Goal: Communication & Community: Share content

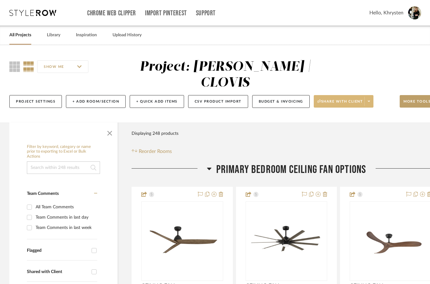
click at [335, 99] on span "Share with client" at bounding box center [340, 103] width 46 height 9
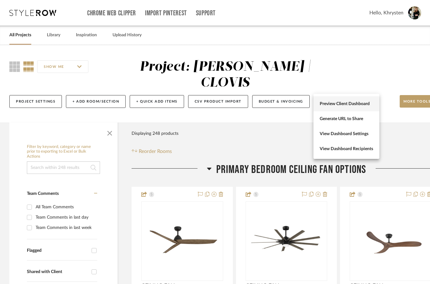
click at [361, 101] on button "Preview Client Dashboard" at bounding box center [346, 103] width 66 height 15
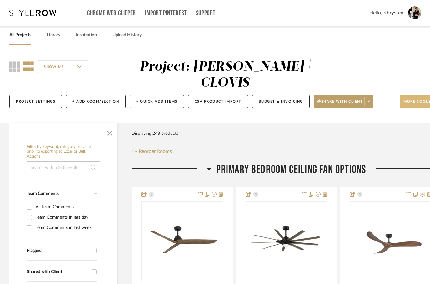
click at [412, 99] on span "More tools" at bounding box center [416, 103] width 27 height 9
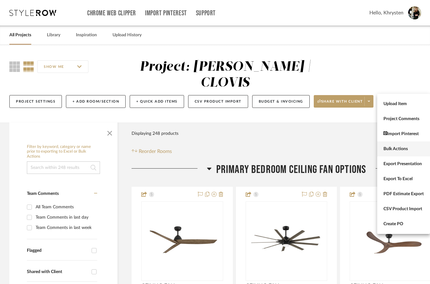
click at [394, 150] on span "Bulk Actions" at bounding box center [403, 148] width 40 height 5
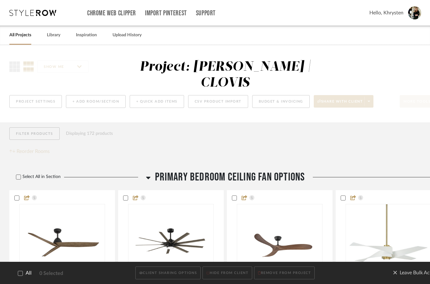
click at [22, 270] on div at bounding box center [20, 272] width 5 height 5
checkbox input "true"
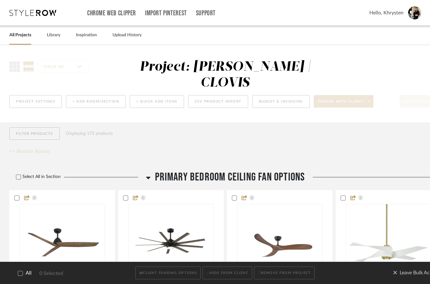
checkbox input "true"
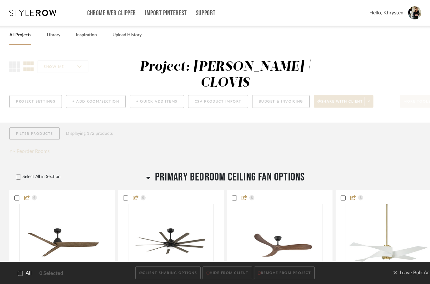
checkbox input "true"
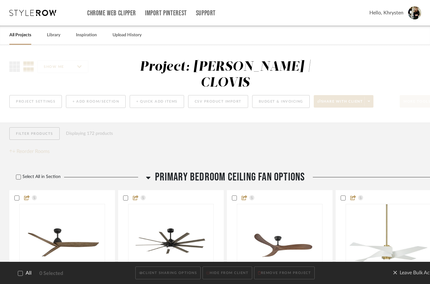
checkbox input "true"
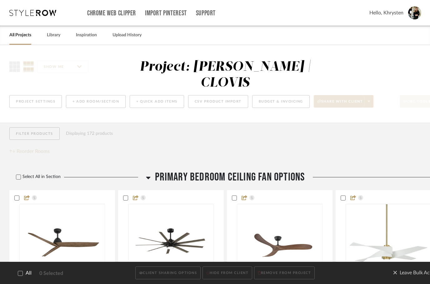
checkbox input "true"
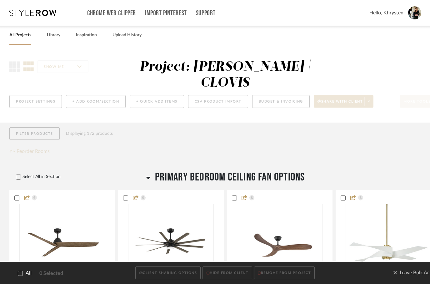
checkbox input "true"
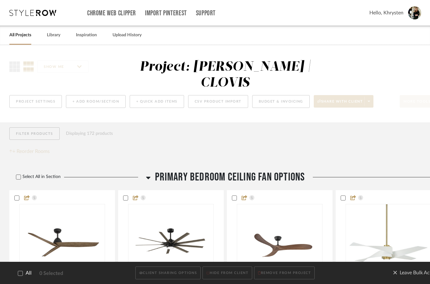
checkbox input "true"
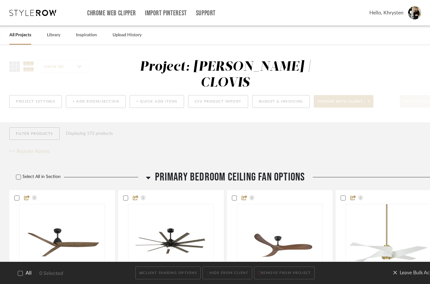
checkbox input "true"
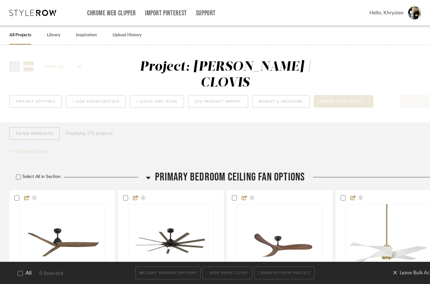
checkbox input "true"
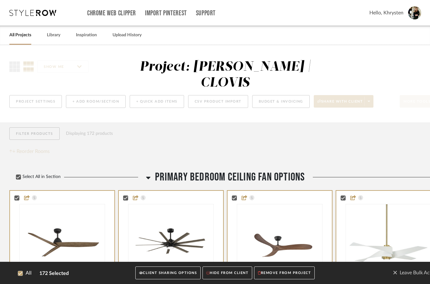
click at [163, 274] on button "CLIENT SHARING OPTIONS" at bounding box center [167, 272] width 65 height 13
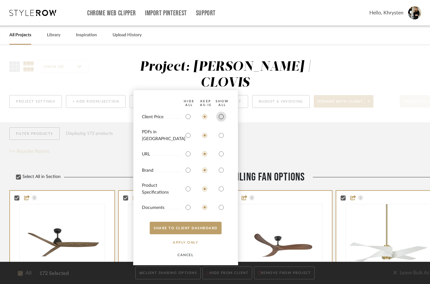
click at [221, 118] on input "radio" at bounding box center [221, 116] width 10 height 10
radio input "true"
click at [224, 136] on input "radio" at bounding box center [221, 135] width 10 height 10
radio input "true"
click at [221, 189] on input "radio" at bounding box center [221, 189] width 10 height 10
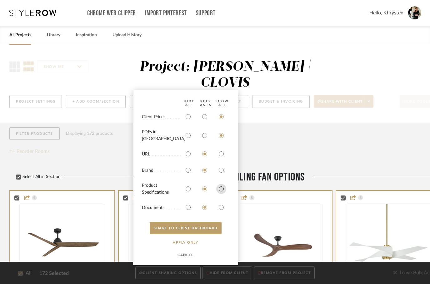
radio input "true"
click at [223, 211] on input "radio" at bounding box center [221, 207] width 10 height 10
radio input "true"
click at [205, 231] on button "SHARE TO CLIENT Dashboard" at bounding box center [186, 227] width 72 height 12
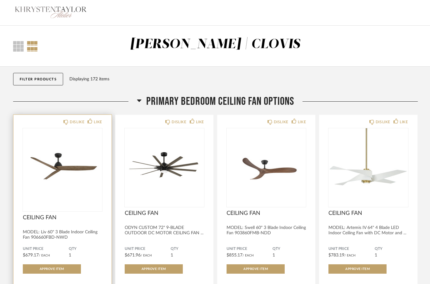
click at [0, 0] on img at bounding box center [0, 0] width 0 height 0
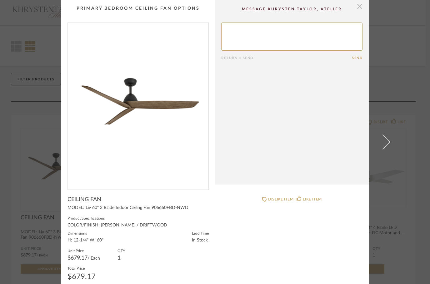
click at [360, 11] on span "button" at bounding box center [359, 6] width 12 height 12
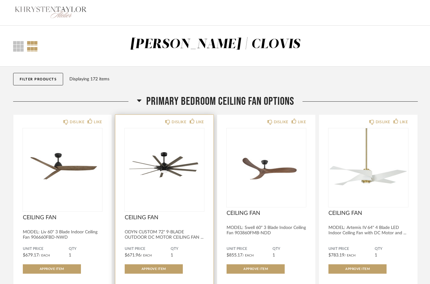
click at [0, 0] on img at bounding box center [0, 0] width 0 height 0
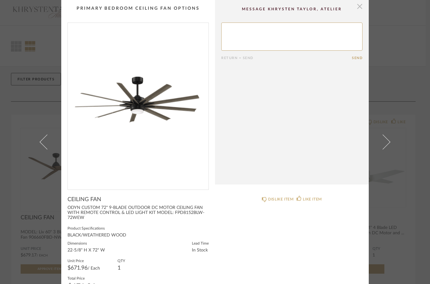
click at [361, 6] on span "button" at bounding box center [359, 6] width 12 height 12
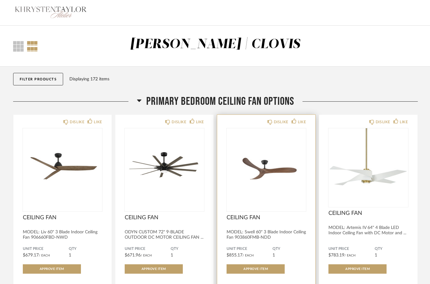
click at [0, 0] on img at bounding box center [0, 0] width 0 height 0
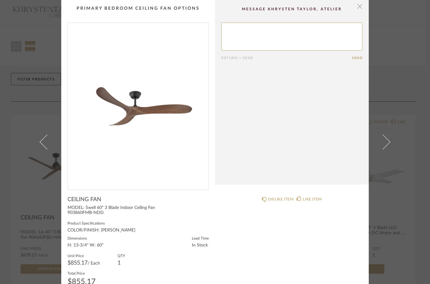
click at [361, 8] on span "button" at bounding box center [359, 6] width 12 height 12
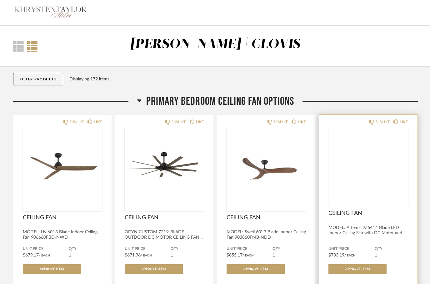
click at [0, 0] on img at bounding box center [0, 0] width 0 height 0
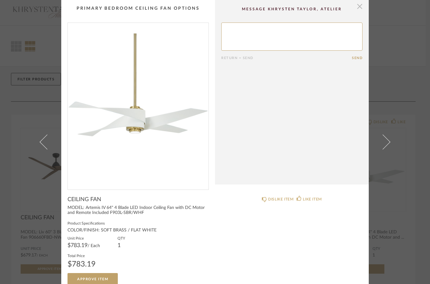
click at [361, 4] on span "button" at bounding box center [359, 6] width 12 height 12
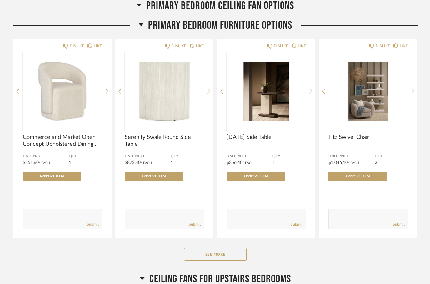
scroll to position [321, 0]
click at [219, 250] on button "See More" at bounding box center [215, 254] width 62 height 12
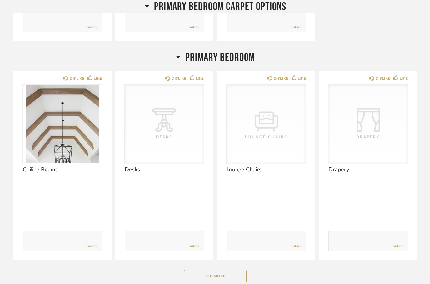
scroll to position [1654, 0]
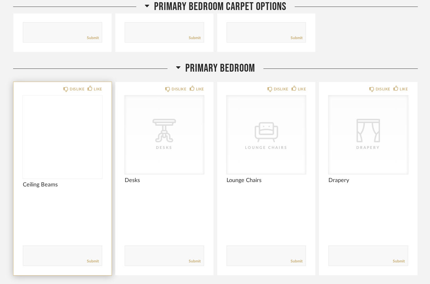
click at [0, 0] on img at bounding box center [0, 0] width 0 height 0
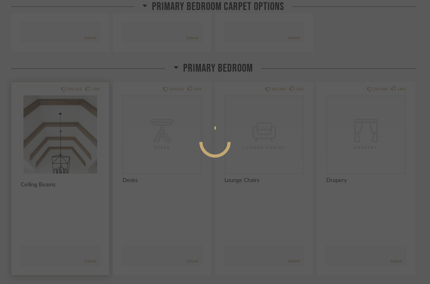
scroll to position [0, 0]
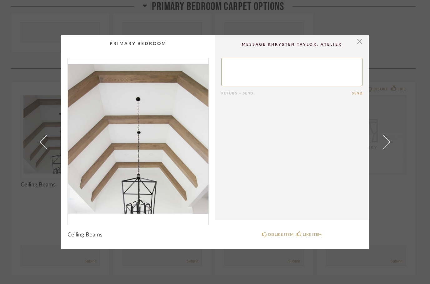
click at [160, 173] on img "0" at bounding box center [138, 138] width 141 height 161
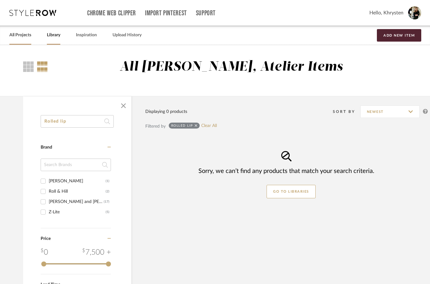
click at [20, 38] on link "All Projects" at bounding box center [20, 35] width 22 height 8
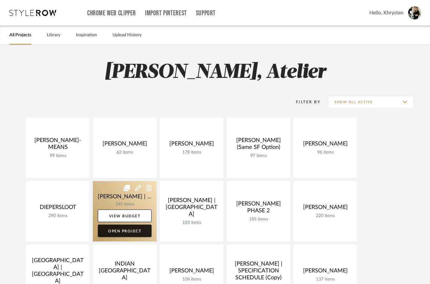
click at [119, 233] on link "Open Project" at bounding box center [125, 230] width 54 height 12
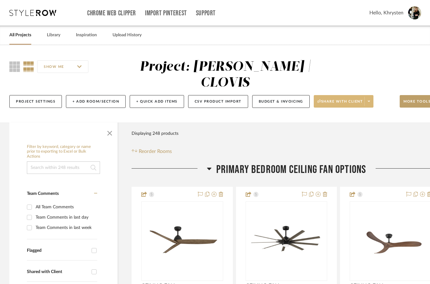
click at [331, 99] on span "Share with client" at bounding box center [340, 103] width 46 height 9
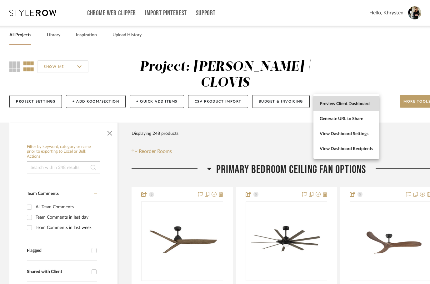
click at [330, 104] on span "Preview Client Dashboard" at bounding box center [345, 103] width 53 height 5
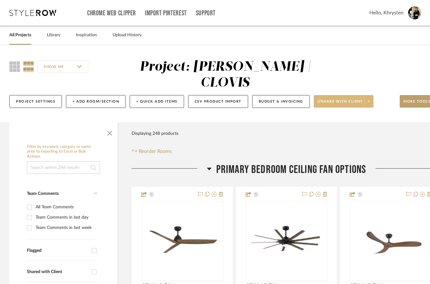
click at [349, 95] on button "Share with client" at bounding box center [343, 101] width 60 height 12
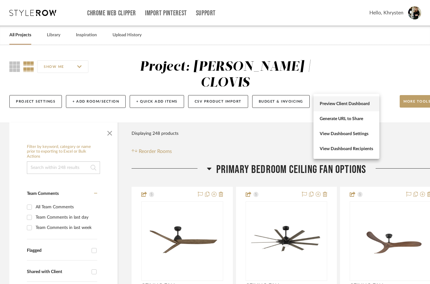
click at [344, 104] on span "Preview Client Dashboard" at bounding box center [345, 103] width 53 height 5
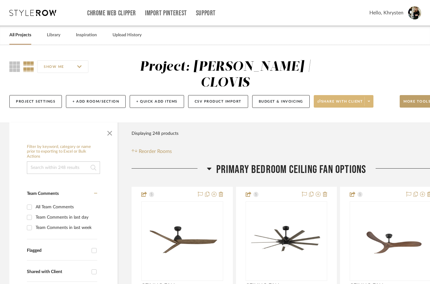
click at [348, 99] on span "Share with client" at bounding box center [340, 103] width 46 height 9
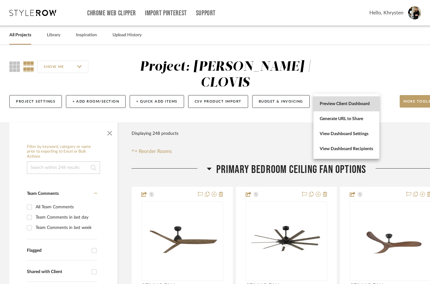
click at [352, 103] on span "Preview Client Dashboard" at bounding box center [345, 103] width 53 height 5
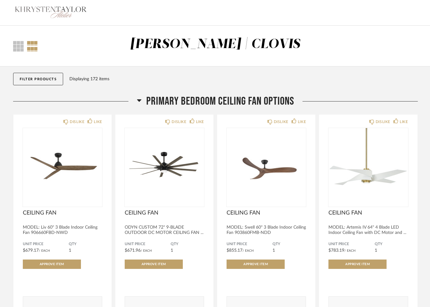
click at [146, 100] on span "Primary Bedroom Ceiling Fan Options" at bounding box center [220, 101] width 148 height 13
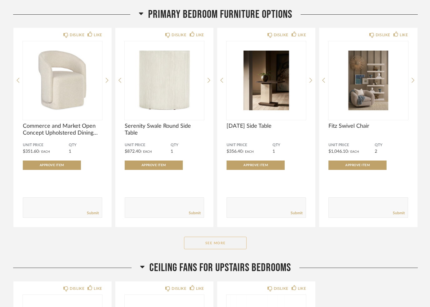
click at [204, 238] on button "See More" at bounding box center [215, 243] width 62 height 12
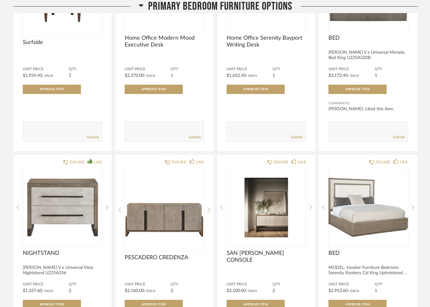
scroll to position [397, 0]
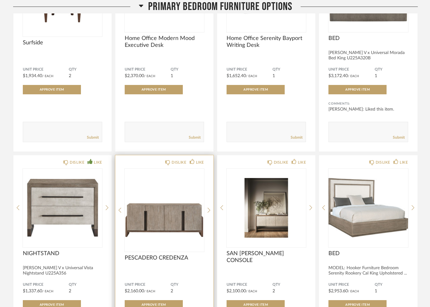
click at [139, 234] on img "0" at bounding box center [164, 208] width 79 height 78
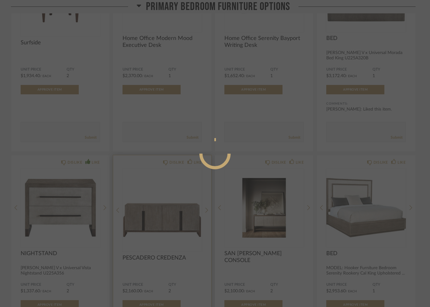
scroll to position [0, 0]
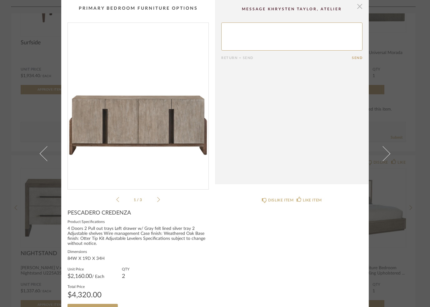
click at [360, 8] on span "button" at bounding box center [359, 6] width 12 height 12
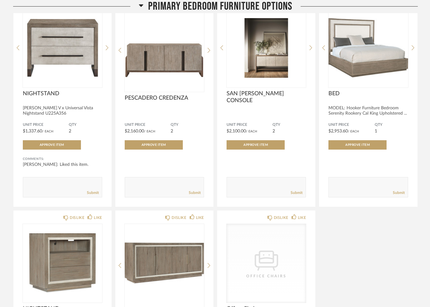
scroll to position [556, 0]
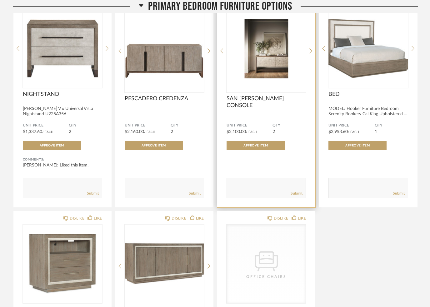
click at [0, 0] on img at bounding box center [0, 0] width 0 height 0
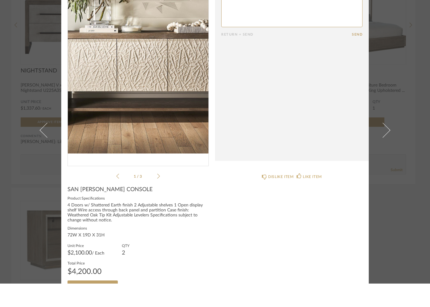
click at [145, 108] on img "0" at bounding box center [138, 103] width 141 height 161
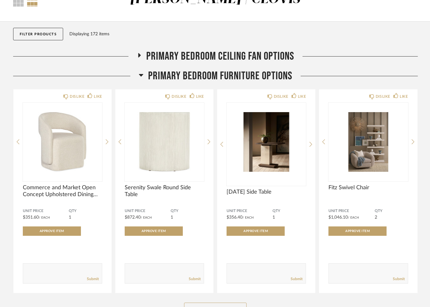
scroll to position [37, 0]
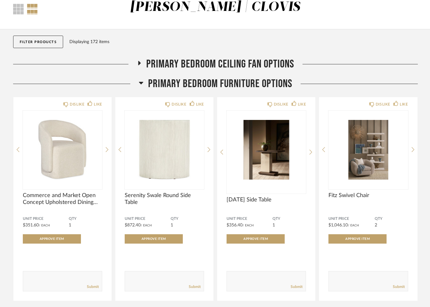
click at [135, 64] on icon at bounding box center [138, 63] width 7 height 5
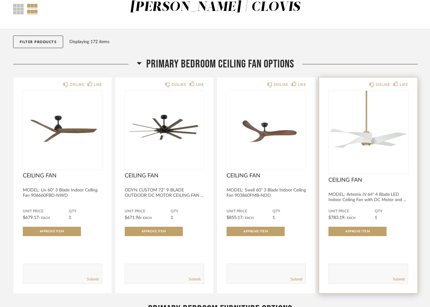
click at [0, 0] on img at bounding box center [0, 0] width 0 height 0
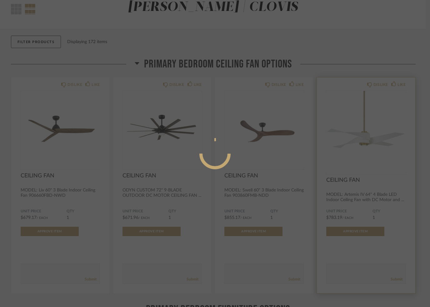
scroll to position [0, 0]
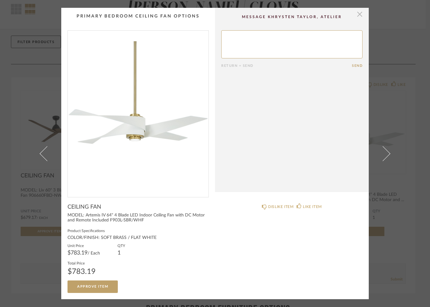
click at [362, 18] on span "button" at bounding box center [359, 14] width 12 height 12
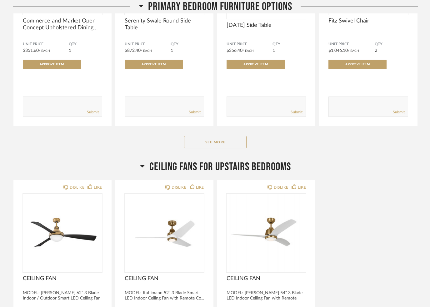
scroll to position [441, 0]
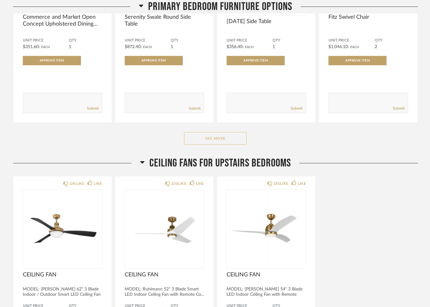
click at [216, 145] on button "See More" at bounding box center [215, 138] width 62 height 12
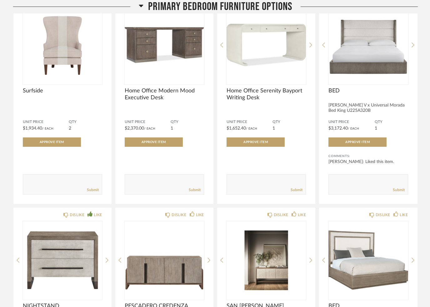
scroll to position [566, 0]
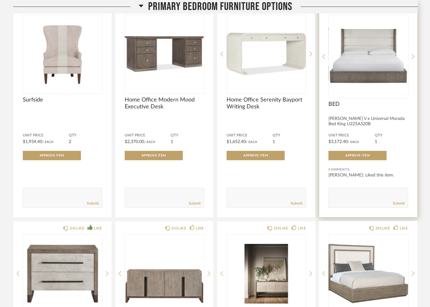
click at [0, 0] on img at bounding box center [0, 0] width 0 height 0
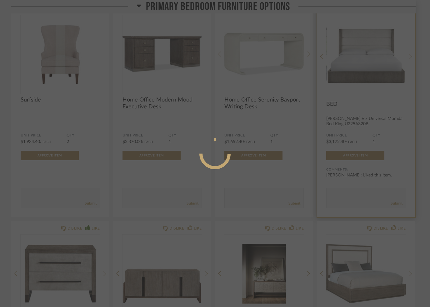
scroll to position [0, 0]
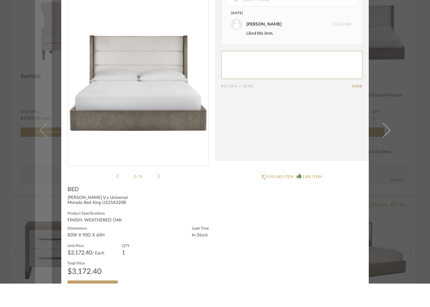
click at [39, 137] on link at bounding box center [43, 153] width 17 height 307
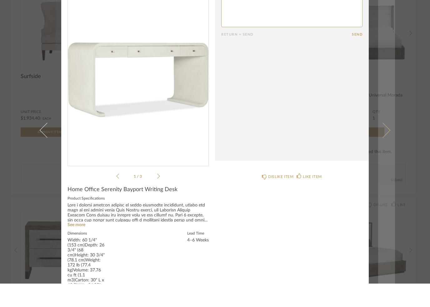
click at [387, 239] on link at bounding box center [386, 153] width 17 height 307
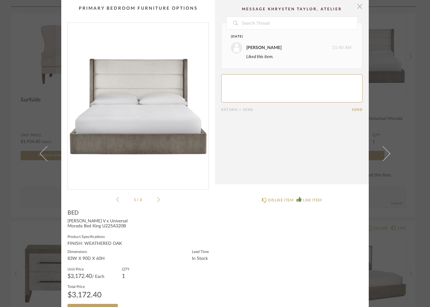
click at [357, 7] on span "button" at bounding box center [359, 6] width 12 height 12
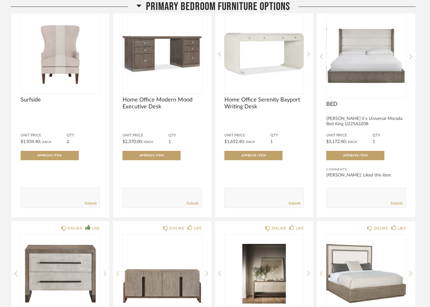
scroll to position [542, 0]
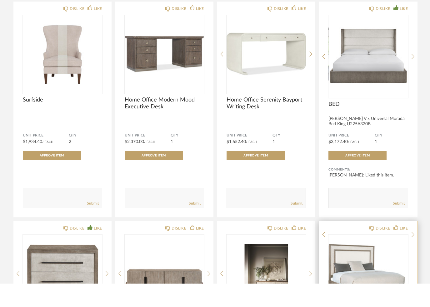
click at [0, 0] on img at bounding box center [0, 0] width 0 height 0
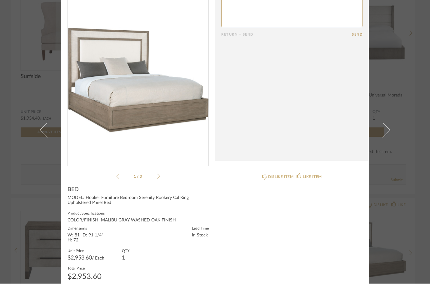
click at [113, 113] on img "0" at bounding box center [138, 103] width 141 height 161
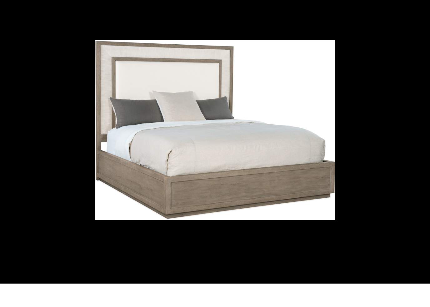
click at [109, 83] on img at bounding box center [215, 154] width 240 height 180
click at [264, 151] on img at bounding box center [215, 154] width 240 height 180
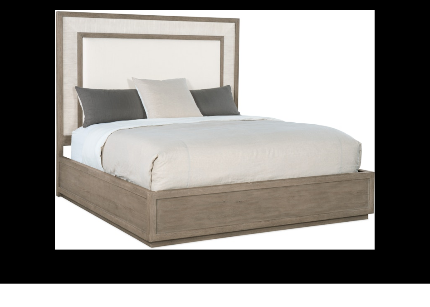
click at [303, 75] on img at bounding box center [214, 153] width 319 height 239
click at [23, 60] on div at bounding box center [215, 153] width 430 height 307
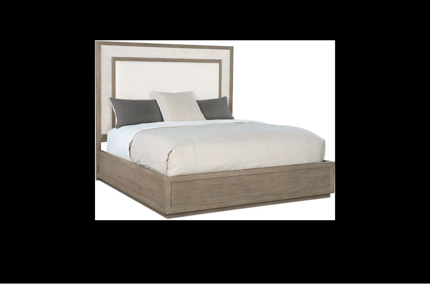
click at [273, 93] on img at bounding box center [215, 154] width 240 height 180
click at [226, 72] on img at bounding box center [215, 154] width 240 height 180
click at [37, 25] on div at bounding box center [215, 153] width 430 height 307
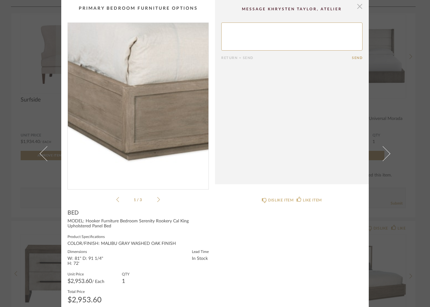
click at [357, 10] on span "button" at bounding box center [359, 6] width 12 height 12
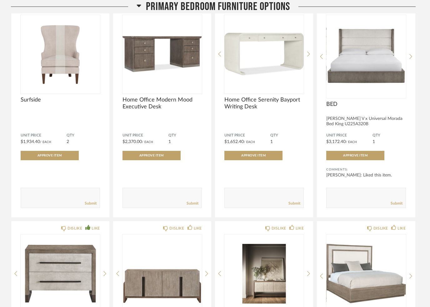
scroll to position [542, 0]
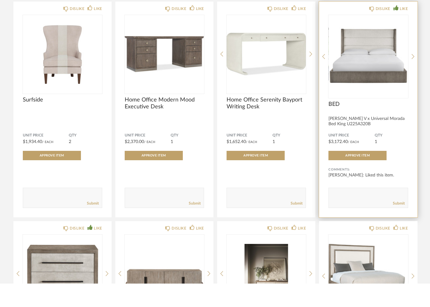
click at [362, 69] on img "0" at bounding box center [367, 77] width 79 height 78
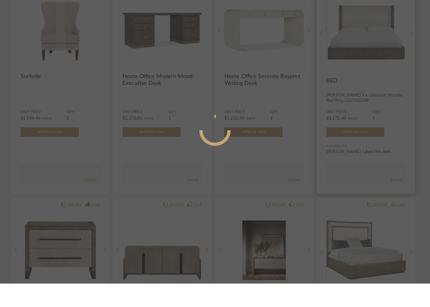
scroll to position [0, 0]
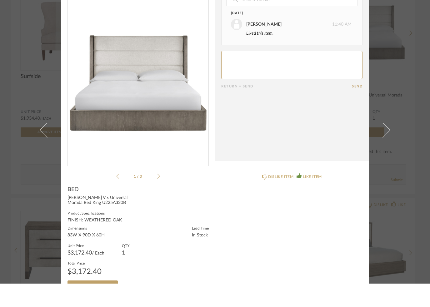
click at [110, 120] on img "0" at bounding box center [138, 103] width 141 height 161
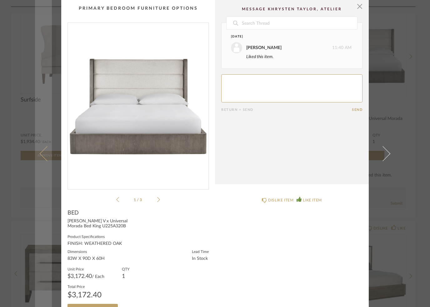
click at [37, 116] on link at bounding box center [43, 153] width 17 height 307
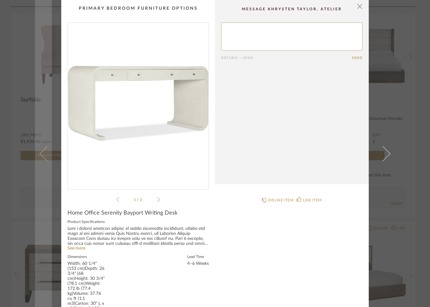
click at [37, 132] on link at bounding box center [43, 153] width 17 height 307
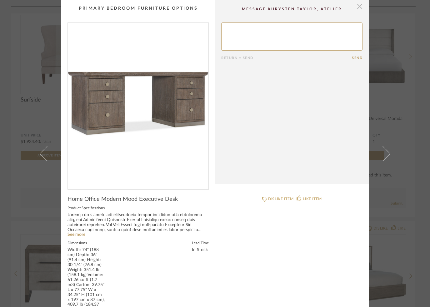
click at [362, 6] on span "button" at bounding box center [359, 6] width 12 height 12
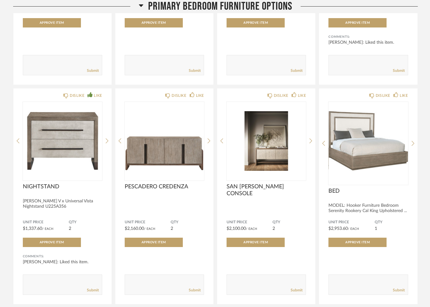
scroll to position [698, 0]
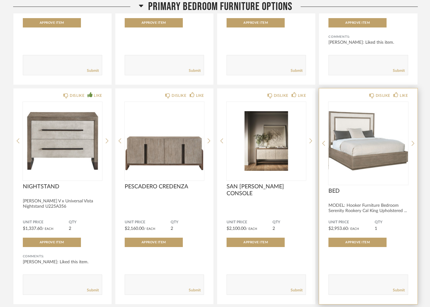
click at [370, 156] on img "0" at bounding box center [367, 141] width 79 height 78
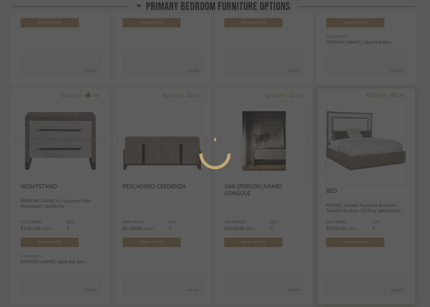
scroll to position [0, 0]
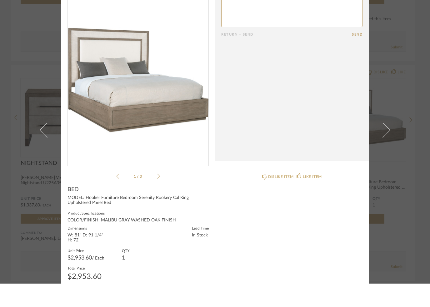
click at [159, 197] on icon at bounding box center [158, 200] width 3 height 6
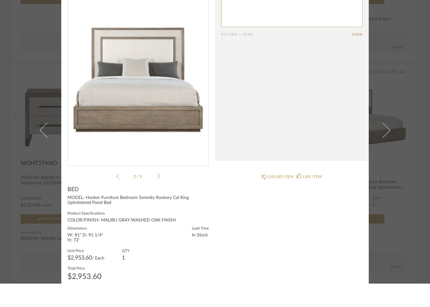
click at [154, 203] on cpp-summary-info "BED MODEL: Hooker Furniture Bedroom Serenity Rookery Cal King Upholstered Panel…" at bounding box center [138, 262] width 154 height 118
click at [158, 197] on icon at bounding box center [158, 200] width 3 height 6
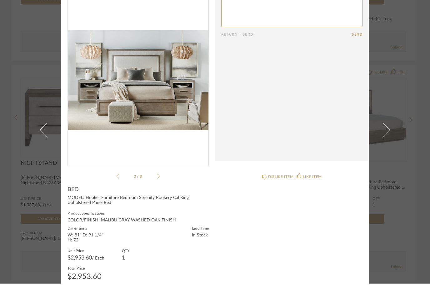
click at [158, 197] on icon at bounding box center [158, 199] width 3 height 5
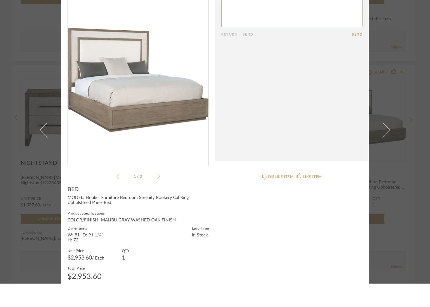
click at [159, 197] on icon at bounding box center [158, 199] width 3 height 5
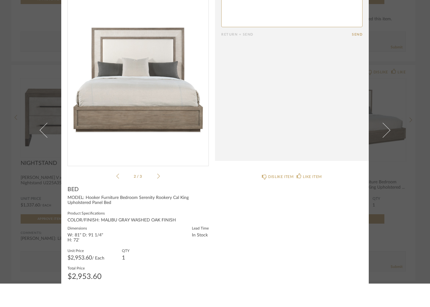
click at [155, 203] on cpp-summary-info "BED MODEL: Hooker Furniture Bedroom Serenity Rookery Cal King Upholstered Panel…" at bounding box center [138, 262] width 154 height 118
click at [157, 203] on cpp-summary-info "BED MODEL: Hooker Furniture Bedroom Serenity Rookery Cal King Upholstered Panel…" at bounding box center [138, 262] width 154 height 118
click at [124, 196] on li "2 / 3" at bounding box center [138, 199] width 38 height 7
click at [116, 196] on ul "2 / 3" at bounding box center [138, 199] width 44 height 7
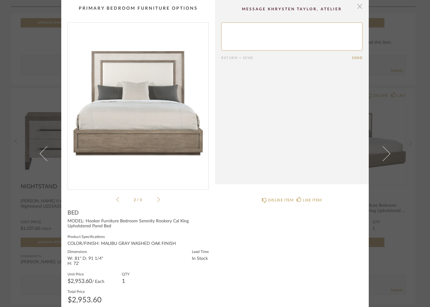
click at [358, 8] on span "button" at bounding box center [359, 6] width 12 height 12
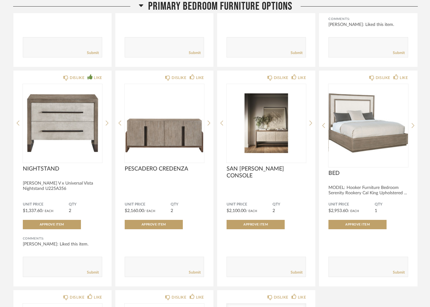
scroll to position [716, 0]
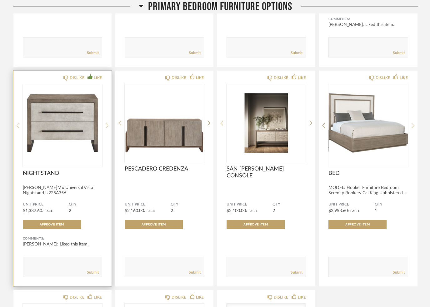
click at [0, 0] on img at bounding box center [0, 0] width 0 height 0
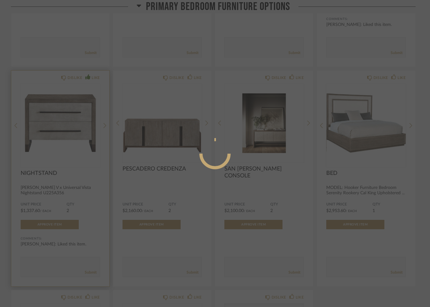
scroll to position [0, 0]
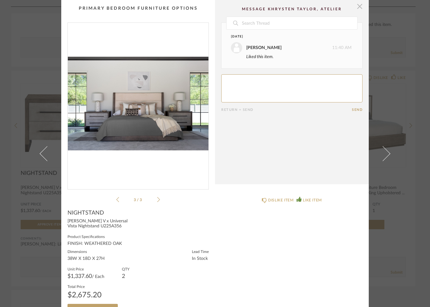
click at [359, 9] on span "button" at bounding box center [359, 6] width 12 height 12
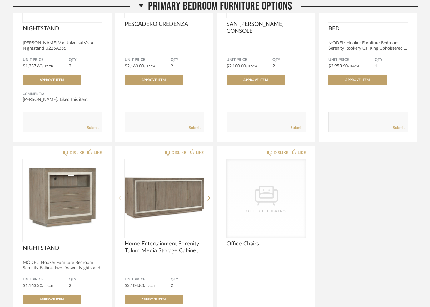
scroll to position [914, 0]
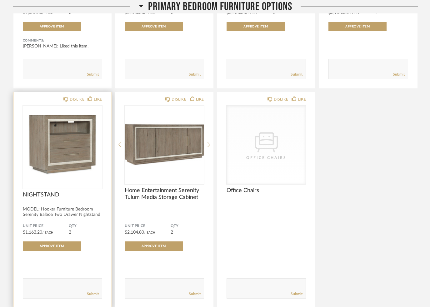
click at [47, 174] on img "0" at bounding box center [62, 145] width 79 height 78
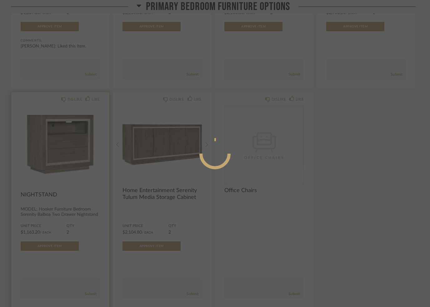
scroll to position [0, 0]
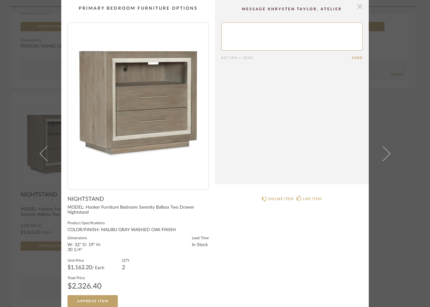
click at [357, 4] on span "button" at bounding box center [359, 6] width 12 height 12
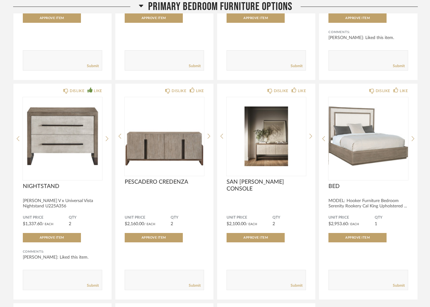
scroll to position [703, 0]
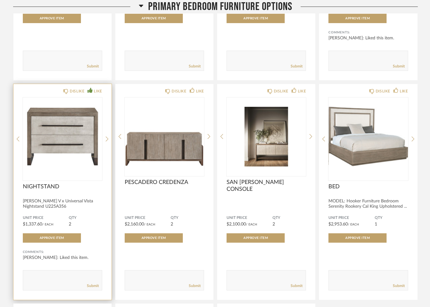
click at [55, 136] on img "0" at bounding box center [62, 136] width 79 height 78
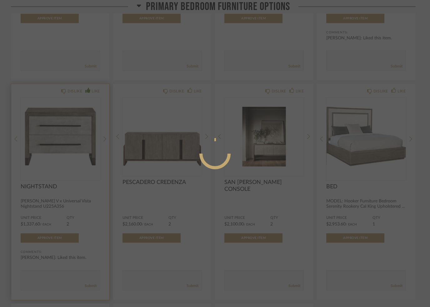
scroll to position [0, 0]
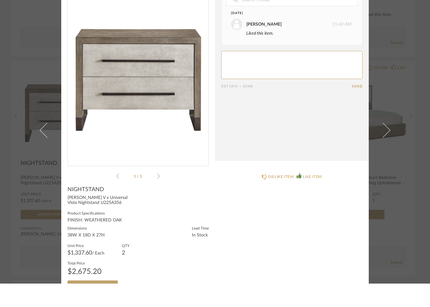
click at [156, 196] on li "1 / 3" at bounding box center [138, 199] width 38 height 7
click at [158, 197] on icon at bounding box center [158, 199] width 3 height 5
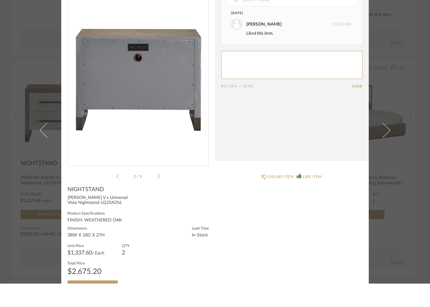
click at [155, 196] on li "2 / 3" at bounding box center [138, 199] width 38 height 7
click at [156, 196] on li "2 / 3" at bounding box center [138, 199] width 38 height 7
click at [155, 196] on li "2 / 3" at bounding box center [138, 199] width 38 height 7
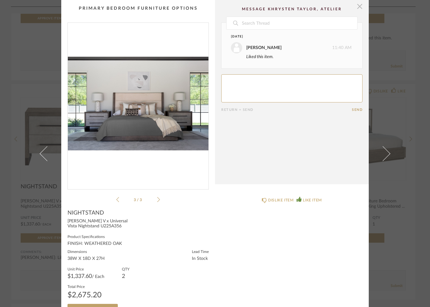
click at [360, 9] on span "button" at bounding box center [359, 6] width 12 height 12
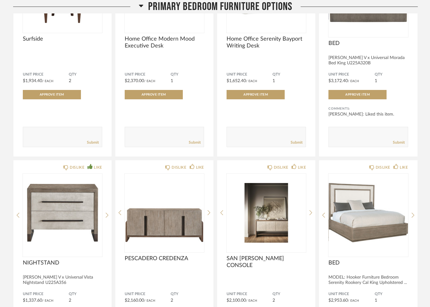
scroll to position [626, 0]
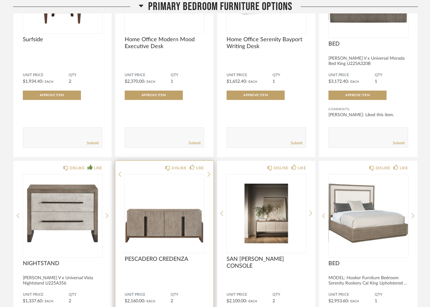
click at [0, 0] on img at bounding box center [0, 0] width 0 height 0
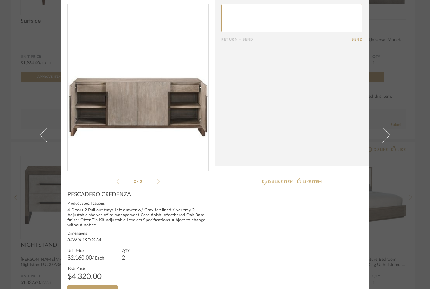
scroll to position [0, 0]
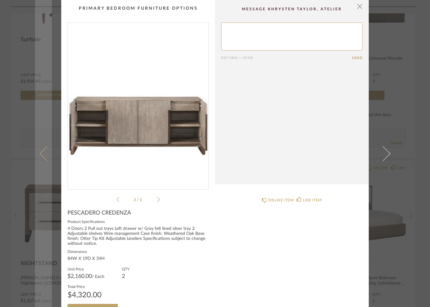
click at [38, 56] on link at bounding box center [43, 153] width 17 height 307
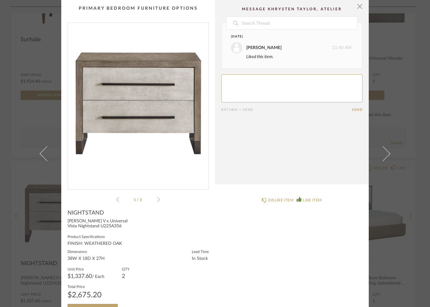
click at [22, 93] on div "× 1 / 3 Date August 23rd Khrysten Taylor 11:40 AM Liked this item. Return = Sen…" at bounding box center [215, 153] width 430 height 307
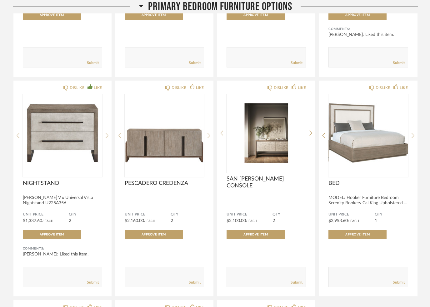
scroll to position [674, 0]
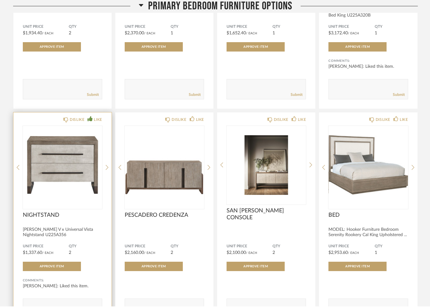
click at [92, 129] on img "0" at bounding box center [62, 165] width 79 height 78
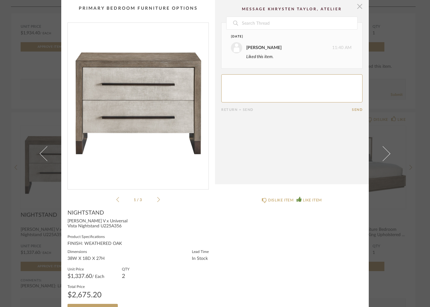
click at [357, 5] on span "button" at bounding box center [359, 6] width 12 height 12
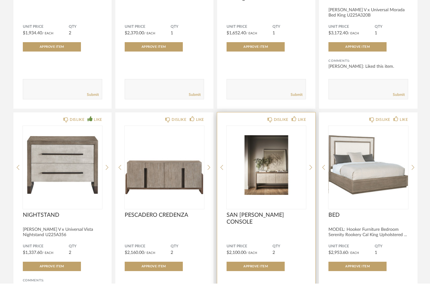
click at [0, 0] on img at bounding box center [0, 0] width 0 height 0
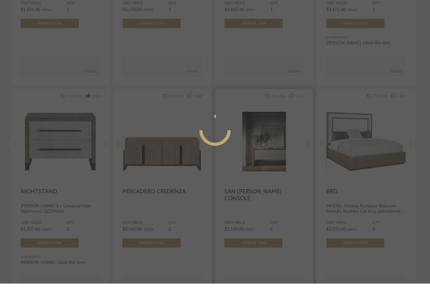
scroll to position [0, 0]
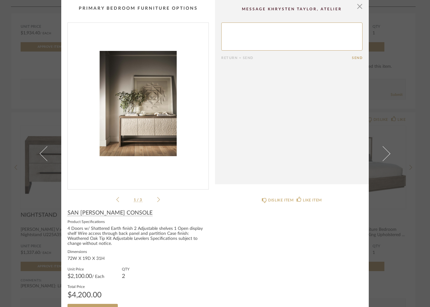
click at [148, 121] on img "0" at bounding box center [138, 103] width 141 height 161
click at [158, 197] on icon at bounding box center [158, 200] width 3 height 6
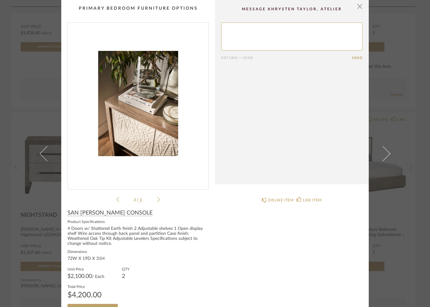
scroll to position [1, 0]
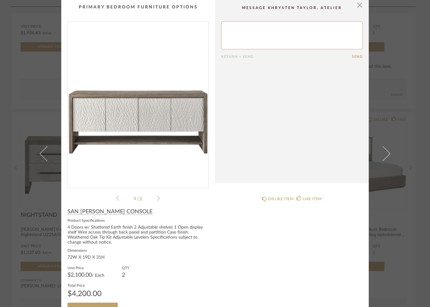
click at [100, 110] on img "2" at bounding box center [138, 102] width 141 height 161
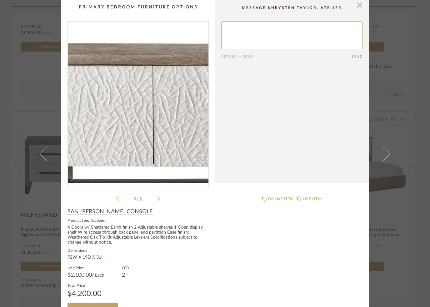
click at [398, 31] on div "× 3 / 3 Return = Send Send SAN ROQUE CONSOLE Product Specifications 4 Doors w/ …" at bounding box center [215, 153] width 430 height 307
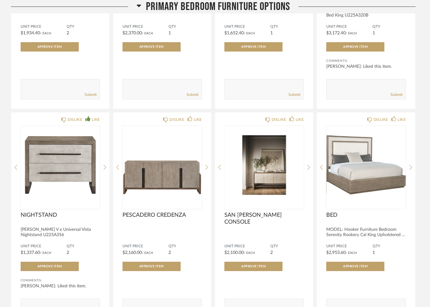
scroll to position [651, 0]
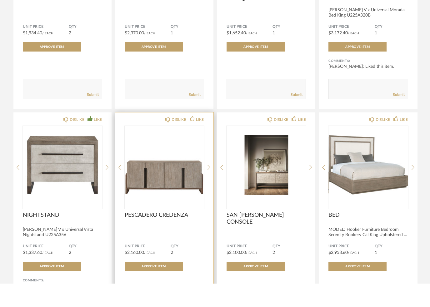
click at [162, 180] on img "0" at bounding box center [164, 188] width 79 height 78
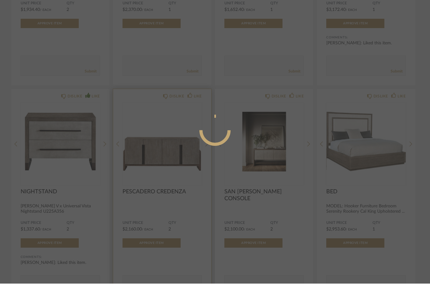
scroll to position [0, 0]
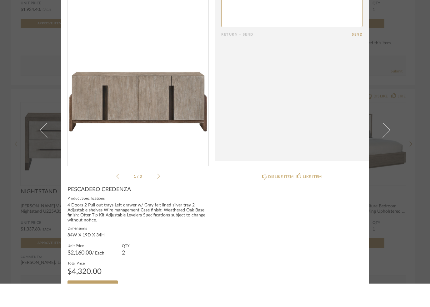
click at [82, 126] on img "0" at bounding box center [138, 103] width 141 height 161
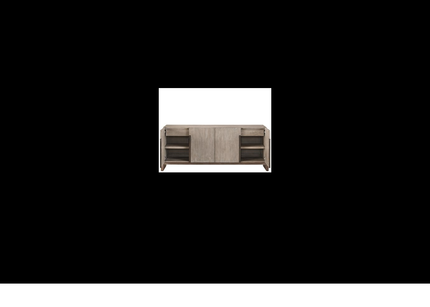
click at [347, 156] on div at bounding box center [215, 153] width 430 height 307
click at [316, 188] on div at bounding box center [215, 153] width 430 height 307
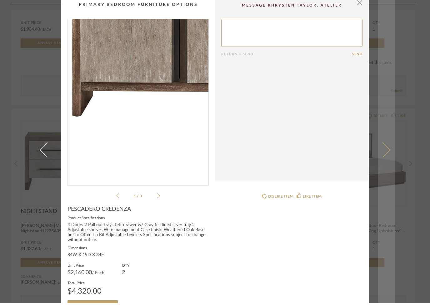
click at [387, 154] on span at bounding box center [382, 153] width 15 height 15
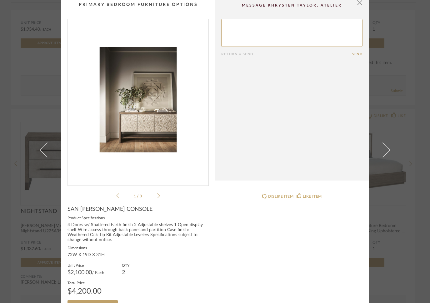
click at [141, 126] on img "0" at bounding box center [138, 103] width 141 height 161
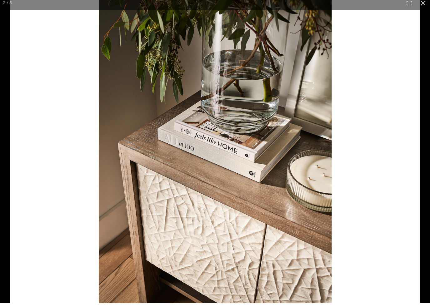
click at [60, 166] on img at bounding box center [214, 153] width 409 height 307
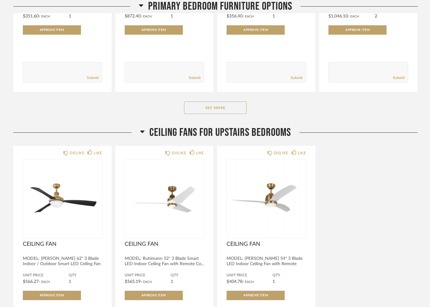
scroll to position [462, 0]
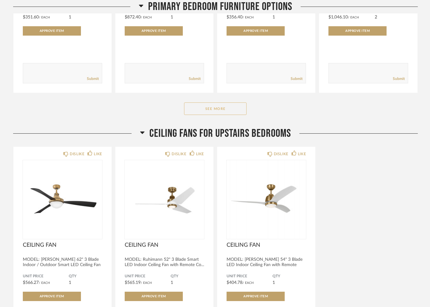
click at [199, 111] on button "See More" at bounding box center [215, 108] width 62 height 12
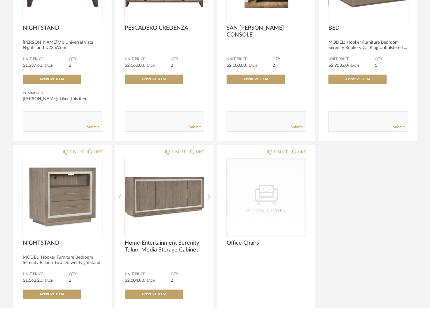
scroll to position [863, 0]
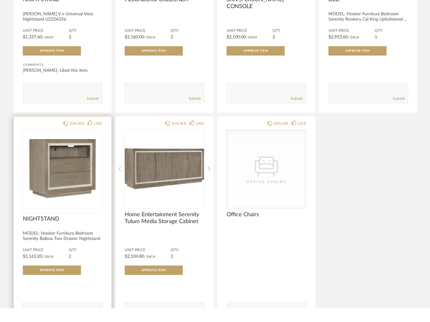
click at [0, 0] on img at bounding box center [0, 0] width 0 height 0
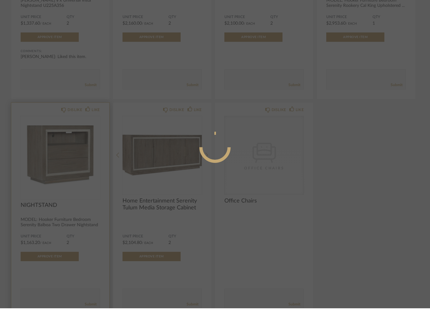
scroll to position [0, 0]
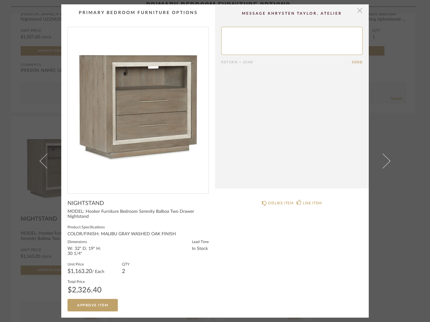
click at [355, 12] on span "button" at bounding box center [359, 10] width 12 height 12
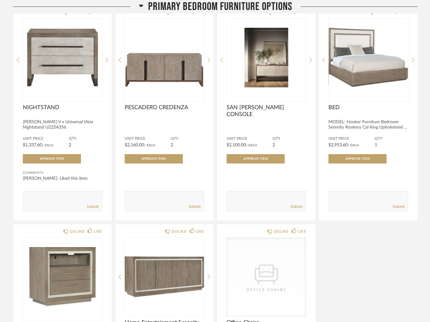
scroll to position [768, 0]
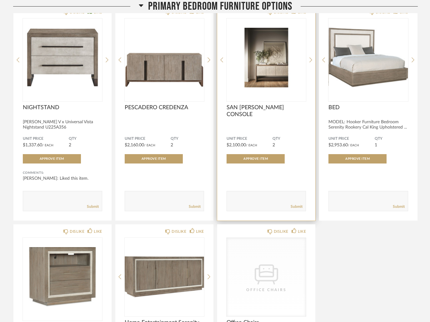
click at [272, 78] on img "0" at bounding box center [265, 58] width 79 height 78
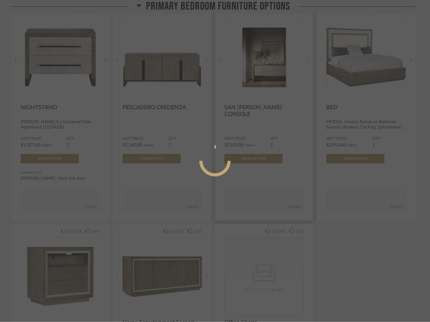
scroll to position [0, 0]
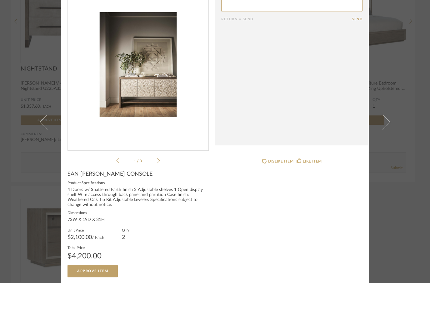
click at [155, 100] on img "0" at bounding box center [138, 103] width 141 height 161
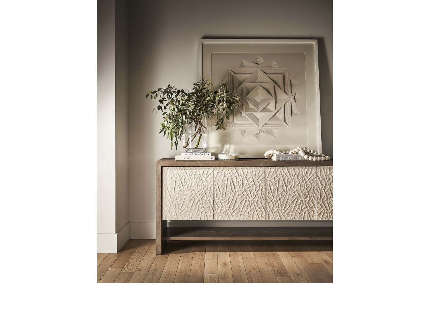
click at [354, 113] on img at bounding box center [215, 161] width 430 height 322
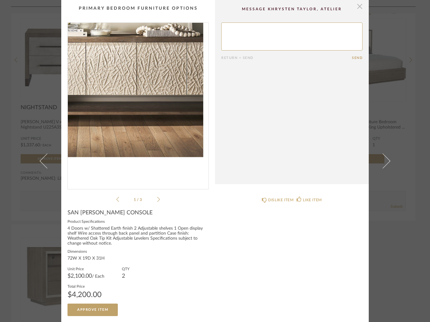
click at [360, 9] on span "button" at bounding box center [359, 6] width 12 height 12
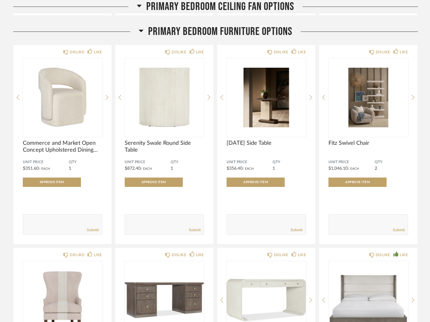
scroll to position [304, 0]
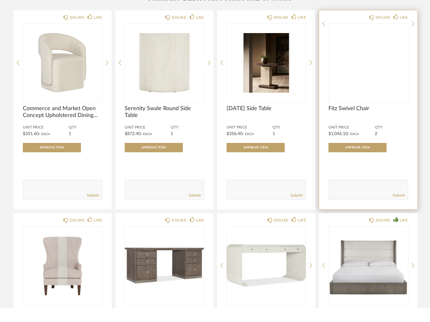
click at [0, 0] on img at bounding box center [0, 0] width 0 height 0
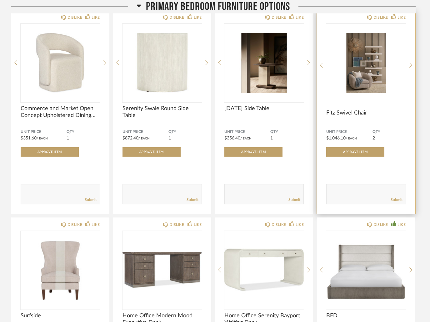
scroll to position [0, 0]
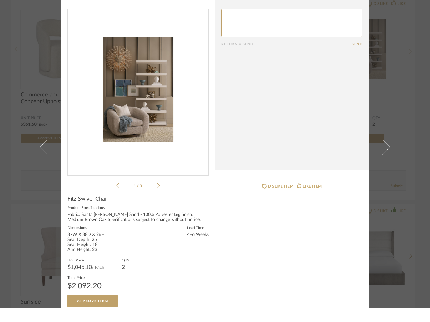
click at [145, 105] on img "0" at bounding box center [138, 103] width 141 height 161
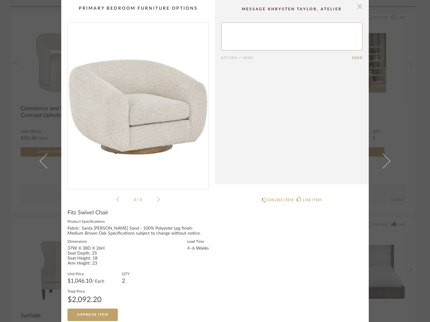
click at [358, 12] on span "button" at bounding box center [359, 6] width 12 height 12
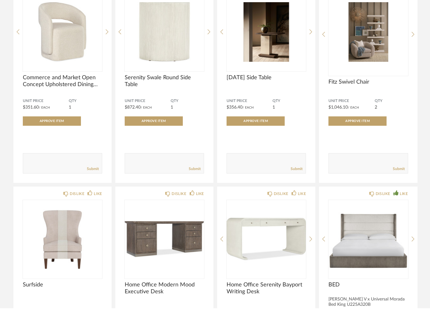
scroll to position [367, 0]
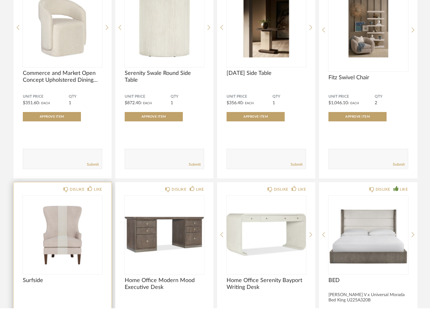
click at [0, 0] on img at bounding box center [0, 0] width 0 height 0
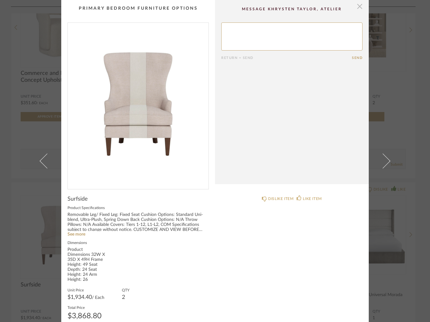
click at [358, 8] on span "button" at bounding box center [359, 6] width 12 height 12
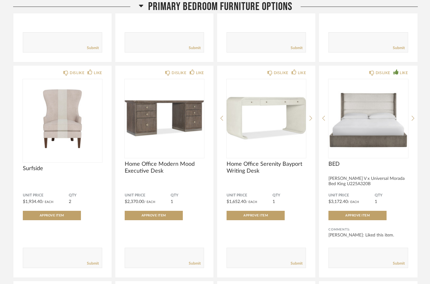
scroll to position [498, 0]
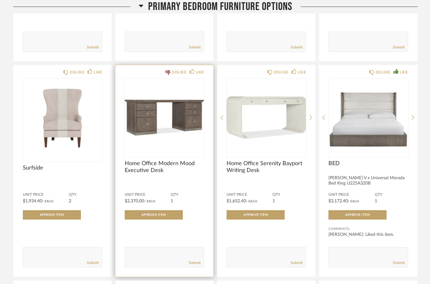
click at [167, 72] on icon at bounding box center [167, 72] width 5 height 5
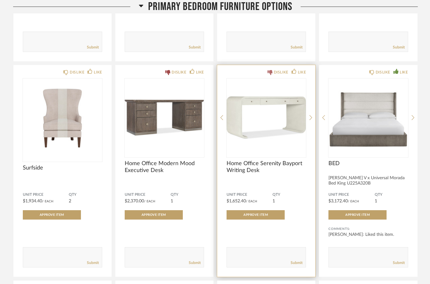
click at [269, 75] on icon at bounding box center [269, 72] width 5 height 5
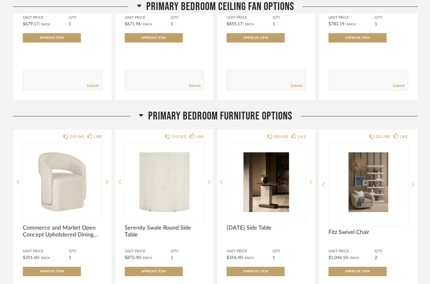
scroll to position [226, 0]
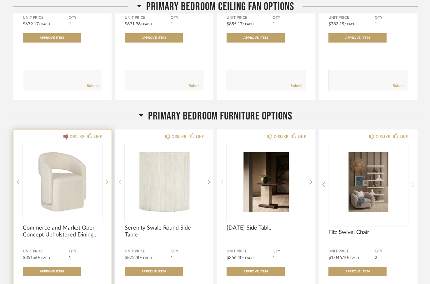
click at [64, 139] on icon at bounding box center [65, 136] width 5 height 5
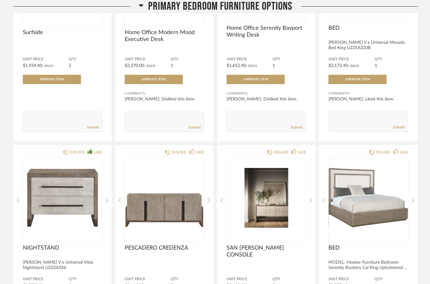
scroll to position [633, 0]
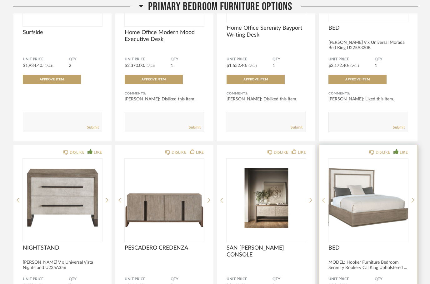
click at [395, 154] on icon at bounding box center [395, 151] width 5 height 5
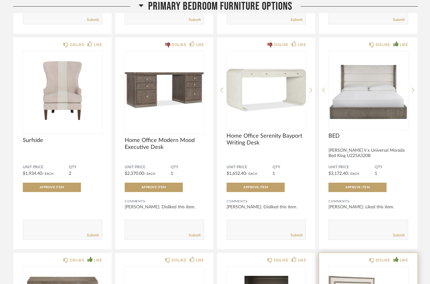
scroll to position [525, 0]
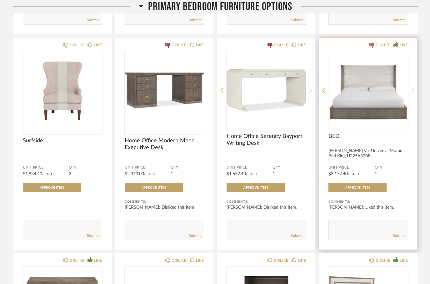
click at [369, 48] on icon at bounding box center [371, 45] width 5 height 5
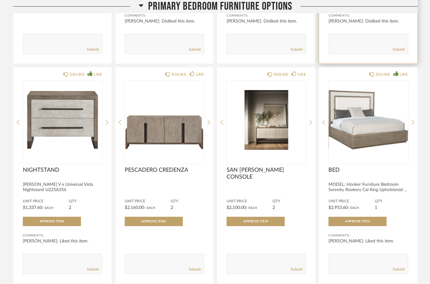
scroll to position [711, 0]
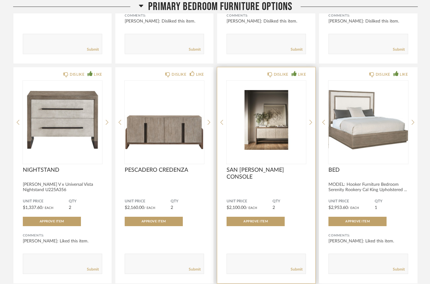
click at [298, 76] on div "LIKE" at bounding box center [302, 74] width 8 height 6
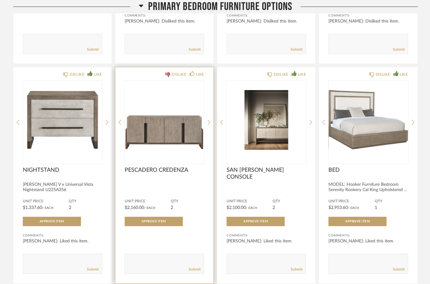
click at [168, 73] on div "DISLIKE" at bounding box center [175, 74] width 21 height 6
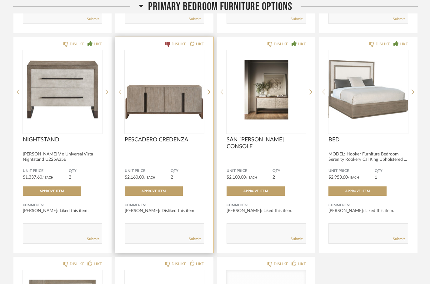
scroll to position [743, 0]
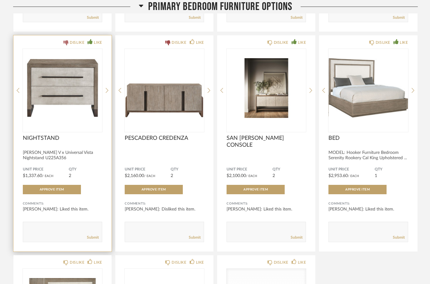
click at [64, 43] on icon at bounding box center [65, 42] width 5 height 5
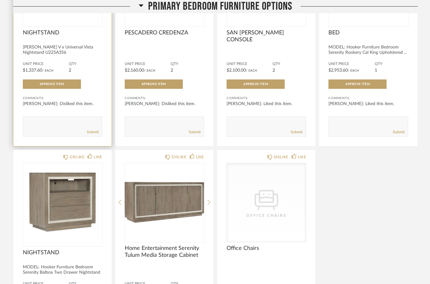
scroll to position [848, 0]
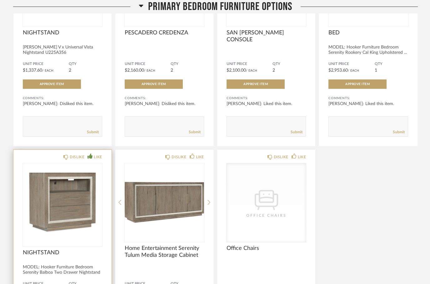
click at [89, 158] on icon at bounding box center [89, 155] width 5 height 5
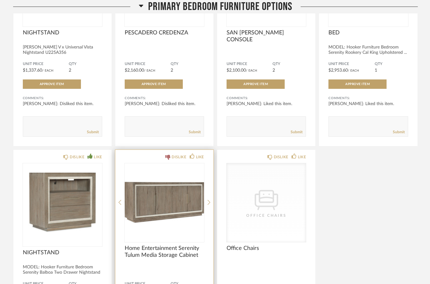
click at [165, 160] on icon at bounding box center [167, 157] width 5 height 5
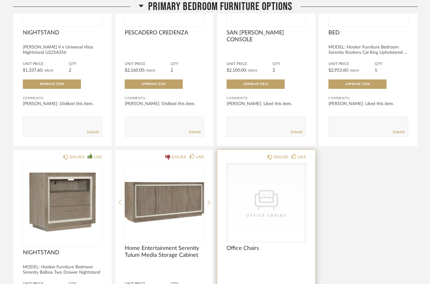
click at [268, 163] on div "DISLIKE LIKE CategoryIconSeating Created with Sketch. Office Chairs Office Chai…" at bounding box center [266, 258] width 98 height 216
click at [269, 155] on div "DISLIKE" at bounding box center [277, 157] width 21 height 6
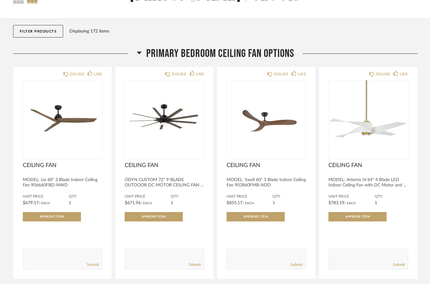
scroll to position [44, 0]
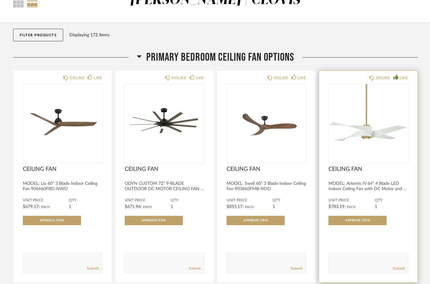
click at [395, 75] on icon at bounding box center [395, 76] width 5 height 5
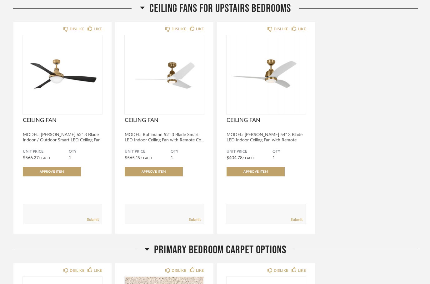
scroll to position [1241, 0]
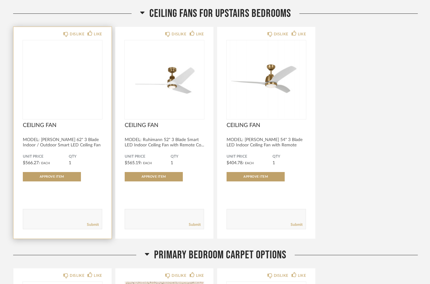
click at [0, 0] on img at bounding box center [0, 0] width 0 height 0
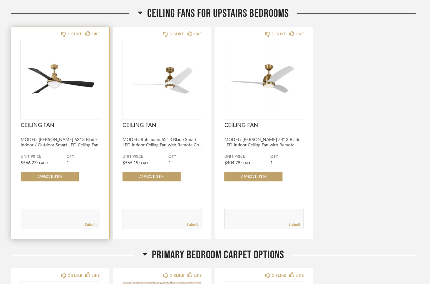
scroll to position [0, 0]
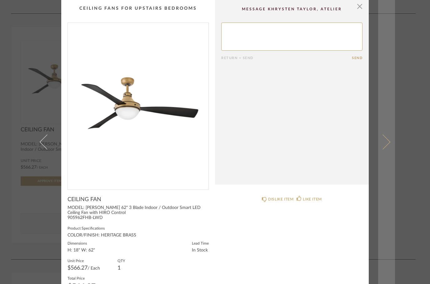
click at [384, 149] on span at bounding box center [382, 141] width 15 height 15
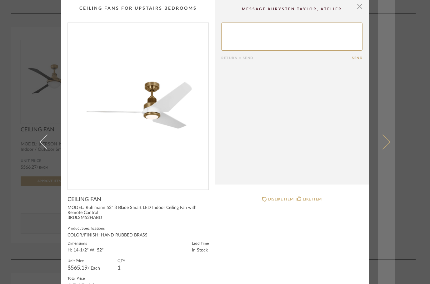
click at [384, 149] on span at bounding box center [382, 141] width 15 height 15
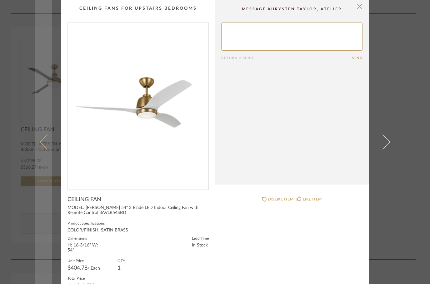
click at [48, 149] on span at bounding box center [47, 141] width 15 height 15
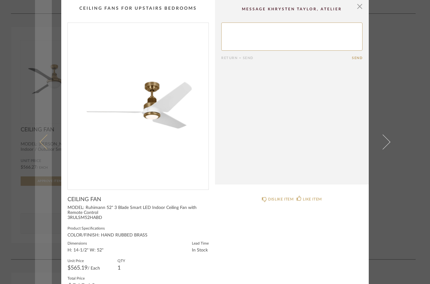
click at [37, 156] on link at bounding box center [43, 142] width 17 height 284
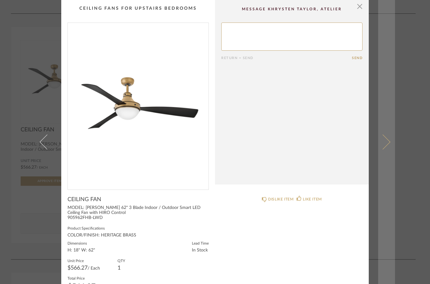
click at [387, 149] on span at bounding box center [382, 141] width 15 height 15
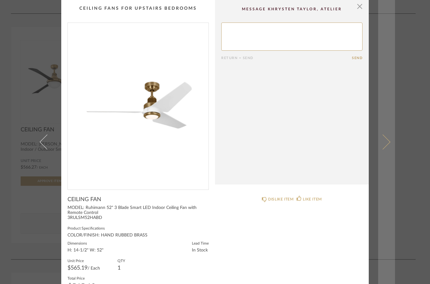
click at [385, 161] on link at bounding box center [386, 142] width 17 height 284
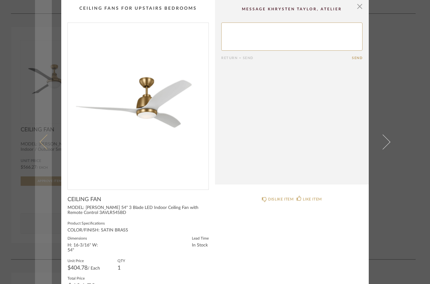
click at [40, 157] on link at bounding box center [43, 142] width 17 height 284
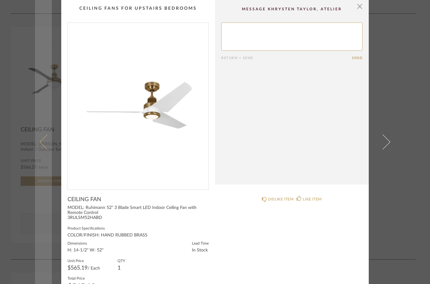
click at [48, 149] on span at bounding box center [47, 141] width 15 height 15
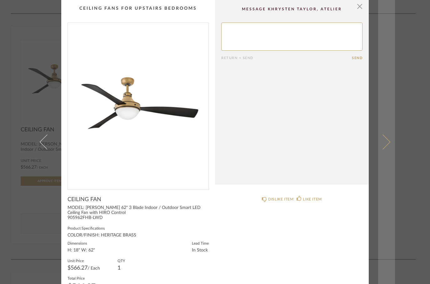
click at [387, 149] on span at bounding box center [382, 141] width 15 height 15
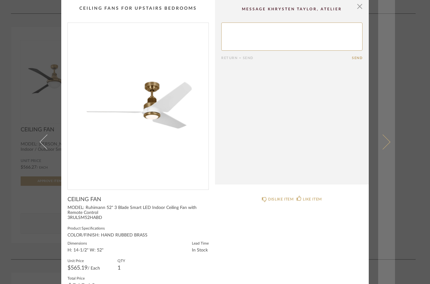
click at [389, 142] on link at bounding box center [386, 142] width 17 height 284
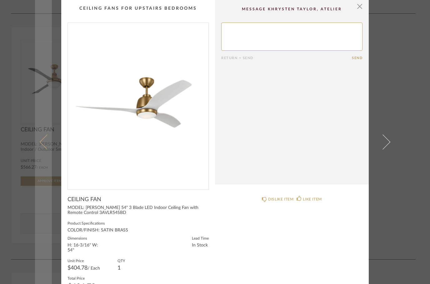
click at [45, 149] on span at bounding box center [47, 141] width 15 height 15
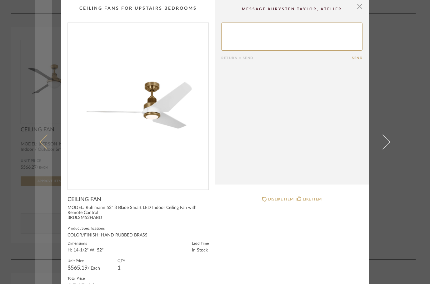
click at [45, 160] on link at bounding box center [43, 142] width 17 height 284
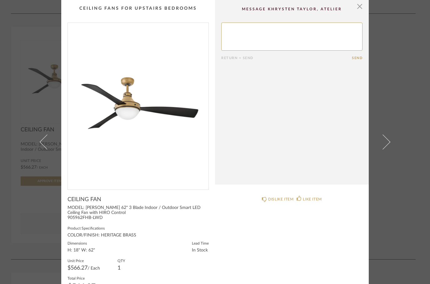
drag, startPoint x: 45, startPoint y: 160, endPoint x: 211, endPoint y: 229, distance: 180.5
click at [216, 227] on div "DISLIKE ITEM LIKE ITEM" at bounding box center [292, 249] width 154 height 118
click at [288, 33] on textarea at bounding box center [291, 36] width 141 height 28
type textarea "SLOT IT BUT DONT BUY YET"
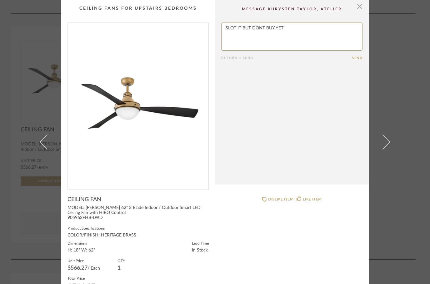
click at [353, 59] on button "Send" at bounding box center [357, 58] width 11 height 4
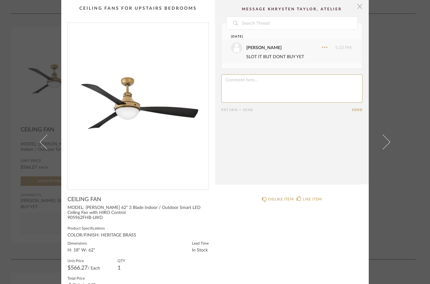
click at [357, 10] on span "button" at bounding box center [359, 6] width 12 height 12
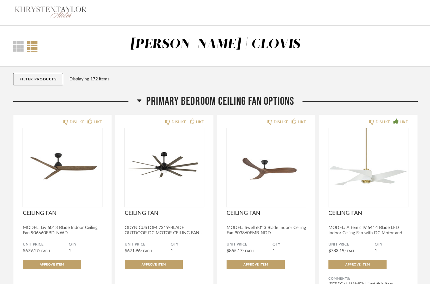
scroll to position [1241, 0]
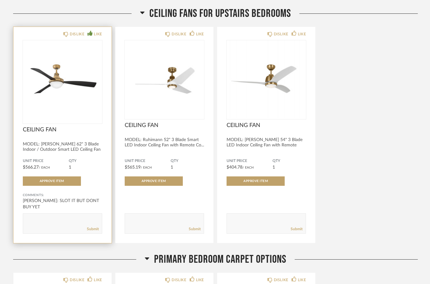
click at [89, 36] on icon at bounding box center [89, 33] width 5 height 5
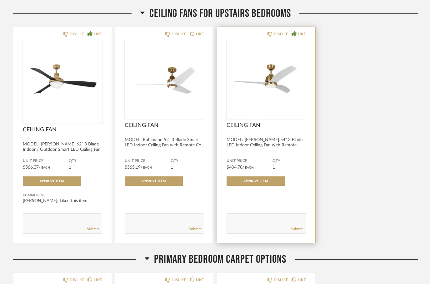
click at [292, 36] on icon at bounding box center [293, 33] width 5 height 5
click at [260, 225] on textarea at bounding box center [266, 220] width 79 height 8
type textarea "2"
click at [297, 231] on link "Submit" at bounding box center [296, 228] width 12 height 5
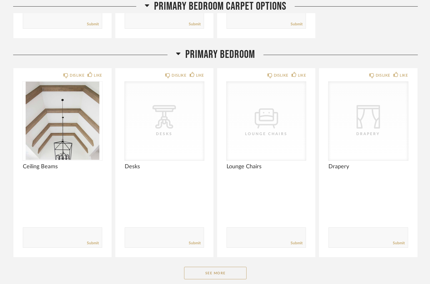
scroll to position [1681, 0]
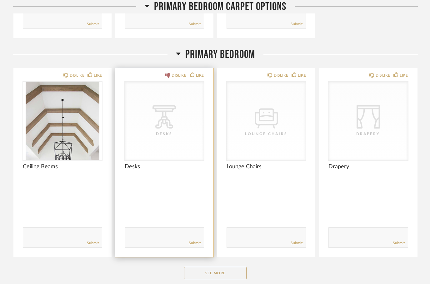
click at [168, 76] on icon at bounding box center [167, 75] width 5 height 5
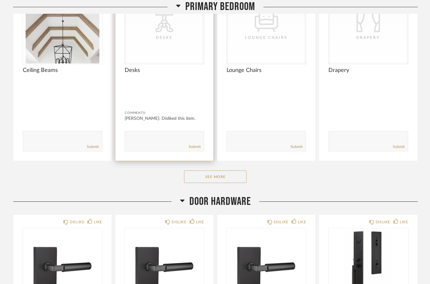
scroll to position [1788, 0]
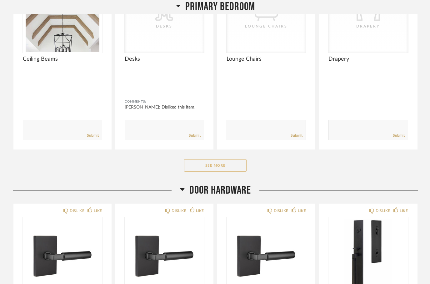
click at [219, 171] on button "See More" at bounding box center [215, 165] width 62 height 12
